Goal: Navigation & Orientation: Find specific page/section

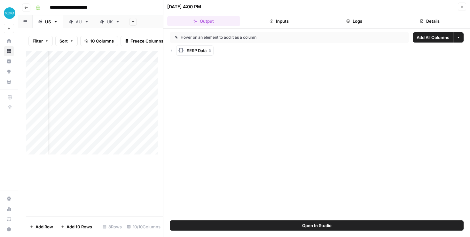
scroll to position [0, 16]
click at [463, 5] on icon "button" at bounding box center [462, 7] width 4 height 4
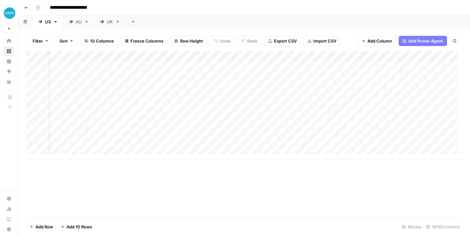
click at [237, 193] on div "Add Column" at bounding box center [244, 133] width 436 height 165
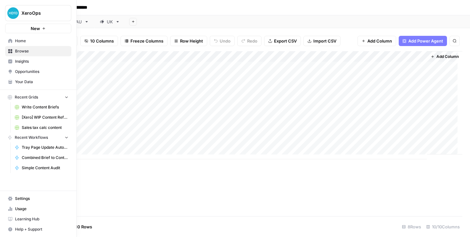
click at [14, 43] on link "Home" at bounding box center [38, 41] width 66 height 10
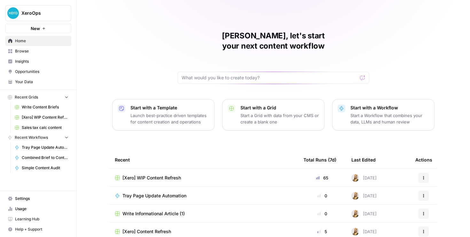
click at [27, 51] on span "Browse" at bounding box center [41, 51] width 53 height 6
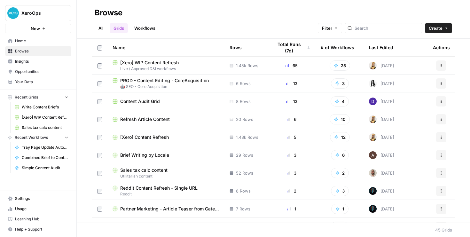
click at [28, 83] on span "Your Data" at bounding box center [41, 82] width 53 height 6
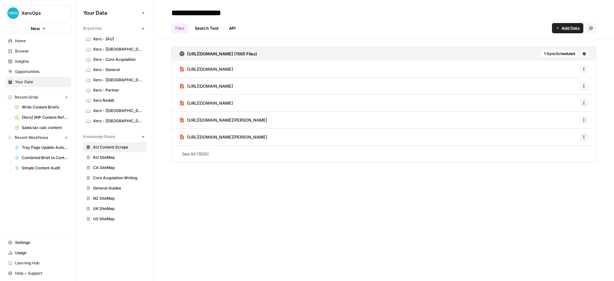
click at [21, 43] on span "Home" at bounding box center [41, 41] width 53 height 6
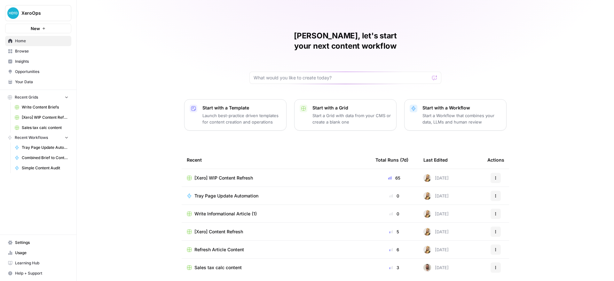
click at [250, 170] on td "[Xero] WIP Content Refresh" at bounding box center [276, 178] width 189 height 18
